Goal: Browse casually

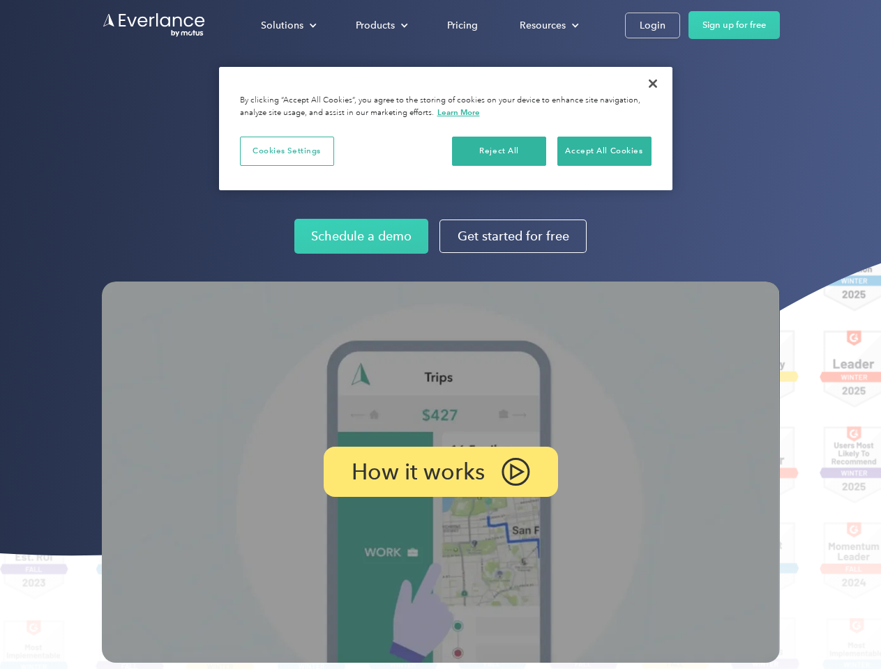
click at [440, 335] on img at bounding box center [441, 472] width 678 height 381
click at [288, 25] on div "Solutions" at bounding box center [282, 25] width 43 height 17
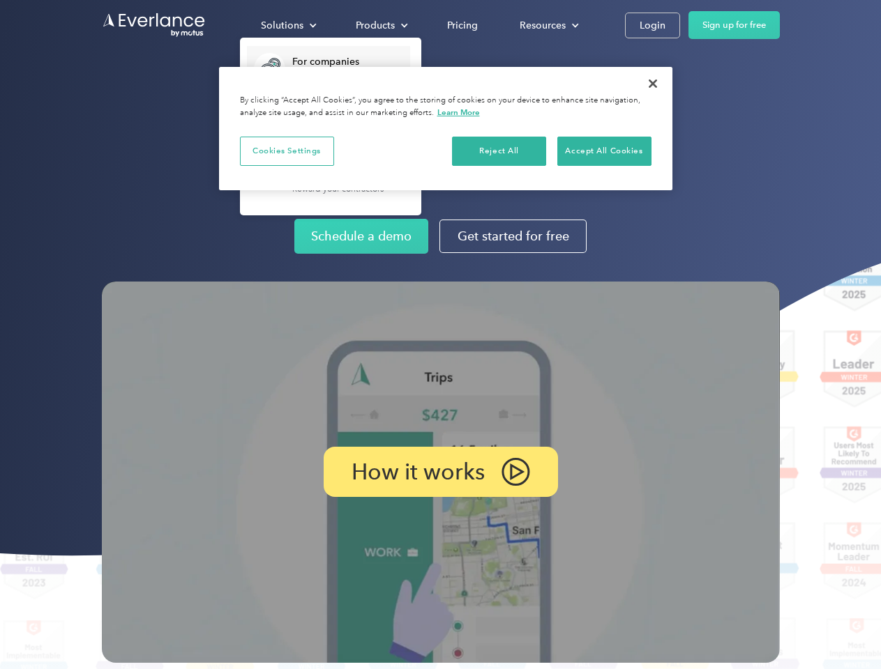
click at [380, 25] on div "Products" at bounding box center [375, 25] width 39 height 17
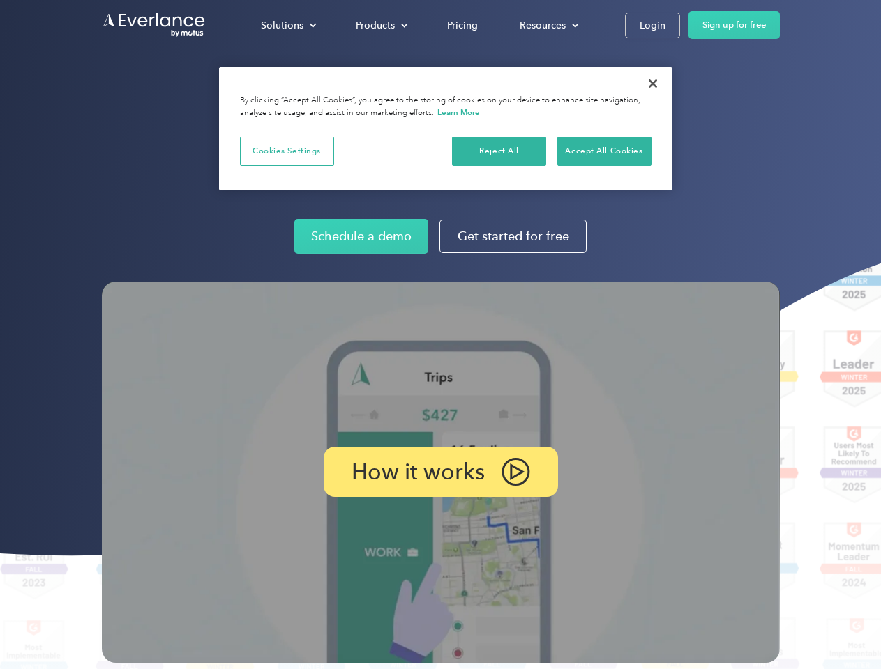
click at [547, 25] on div "Resources" at bounding box center [542, 25] width 46 height 17
click at [440, 472] on p "How it works" at bounding box center [417, 472] width 133 height 17
click at [287, 151] on button "Cookies Settings" at bounding box center [287, 151] width 94 height 29
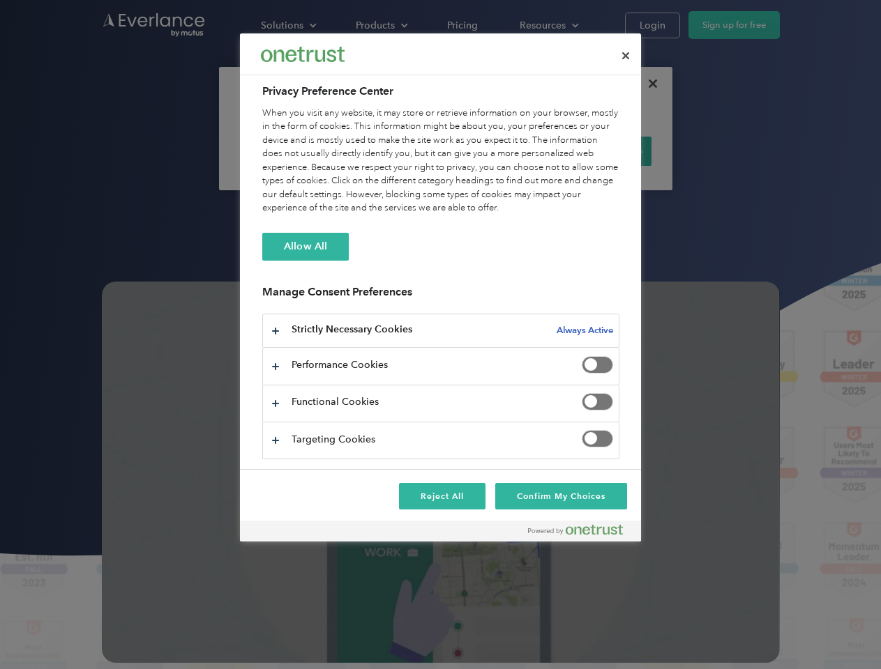
click at [499, 151] on div "When you visit any website, it may store or retrieve information on your browse…" at bounding box center [440, 161] width 357 height 109
click at [604, 151] on div "When you visit any website, it may store or retrieve information on your browse…" at bounding box center [440, 161] width 357 height 109
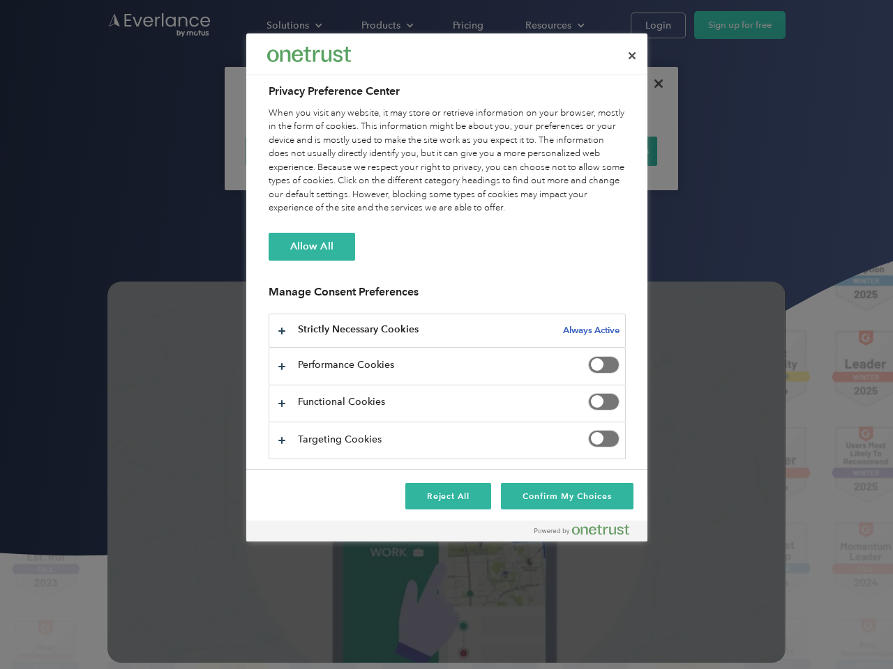
click at [653, 84] on div at bounding box center [446, 334] width 893 height 669
